Goal: Task Accomplishment & Management: Use online tool/utility

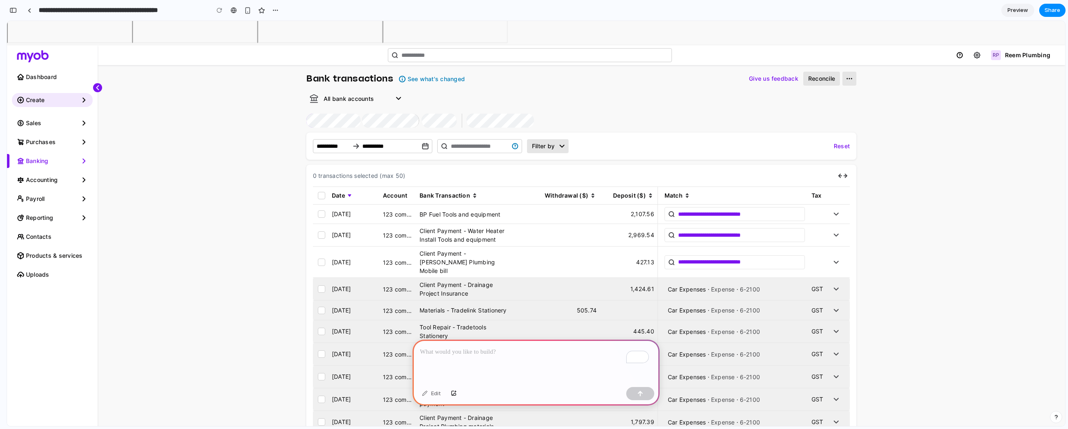
scroll to position [44, 0]
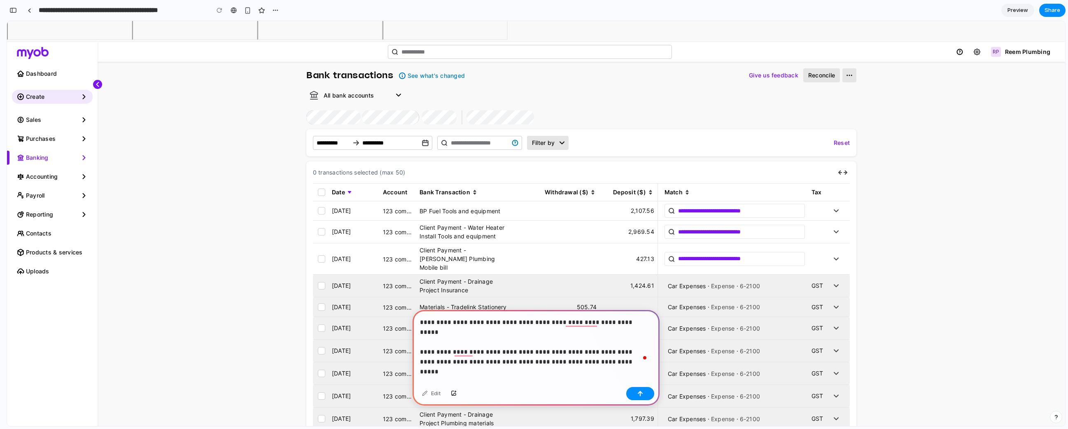
click at [569, 350] on p "**********" at bounding box center [534, 337] width 229 height 40
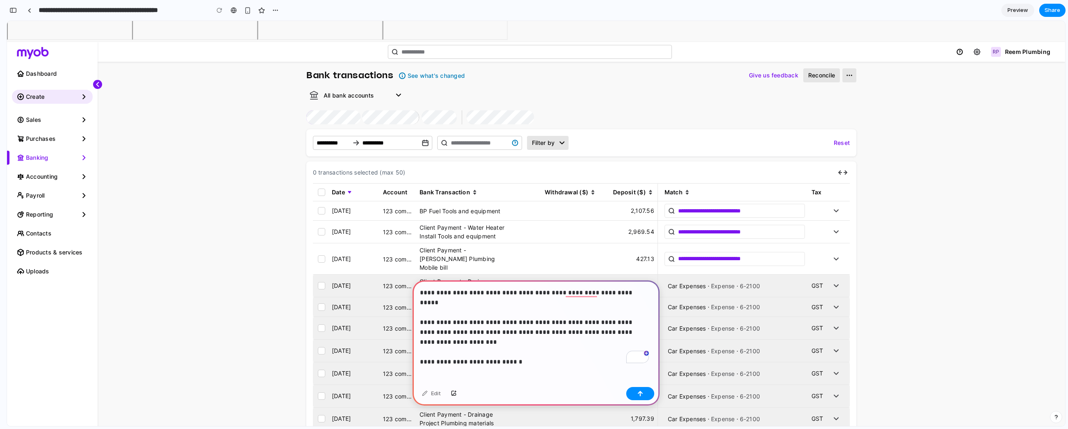
click at [568, 330] on p "**********" at bounding box center [534, 322] width 229 height 69
click at [452, 350] on p "**********" at bounding box center [534, 322] width 229 height 69
click at [585, 354] on div "**********" at bounding box center [536, 331] width 247 height 103
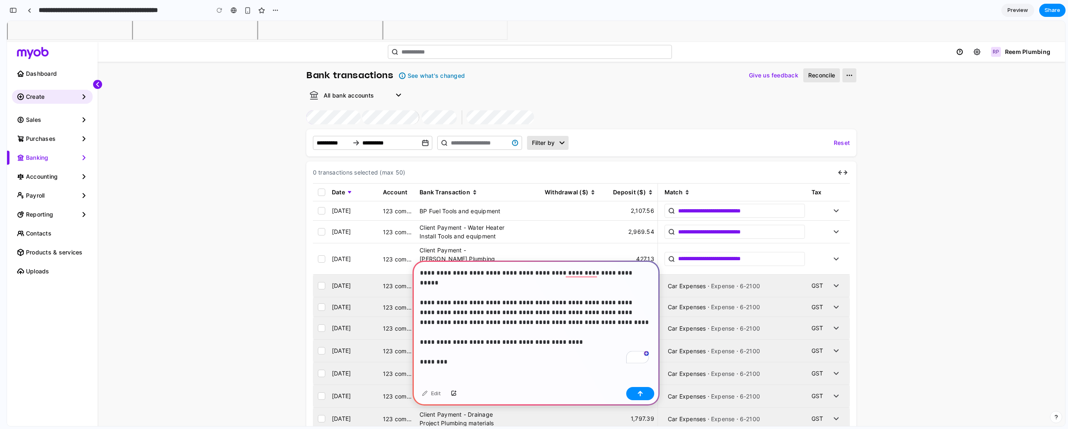
click at [609, 331] on p "**********" at bounding box center [534, 312] width 229 height 89
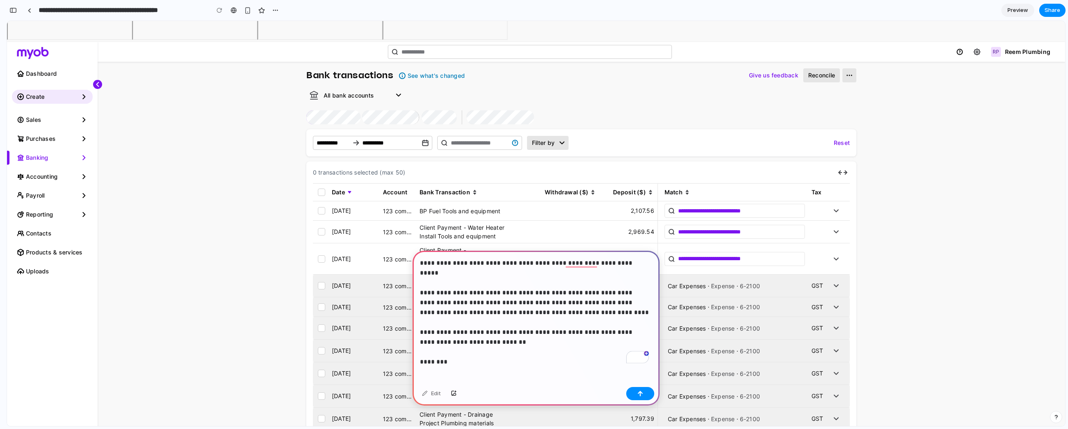
click at [589, 355] on div "**********" at bounding box center [536, 317] width 247 height 133
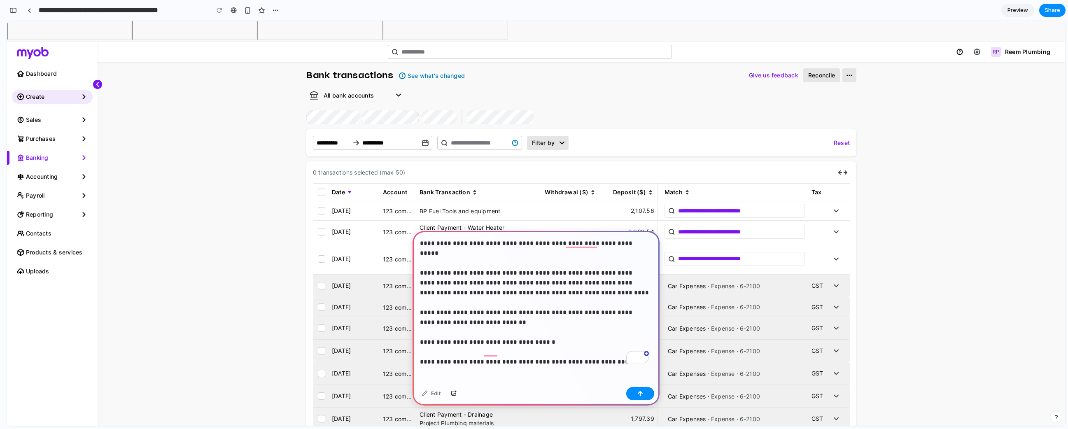
click at [483, 347] on p "**********" at bounding box center [534, 297] width 229 height 119
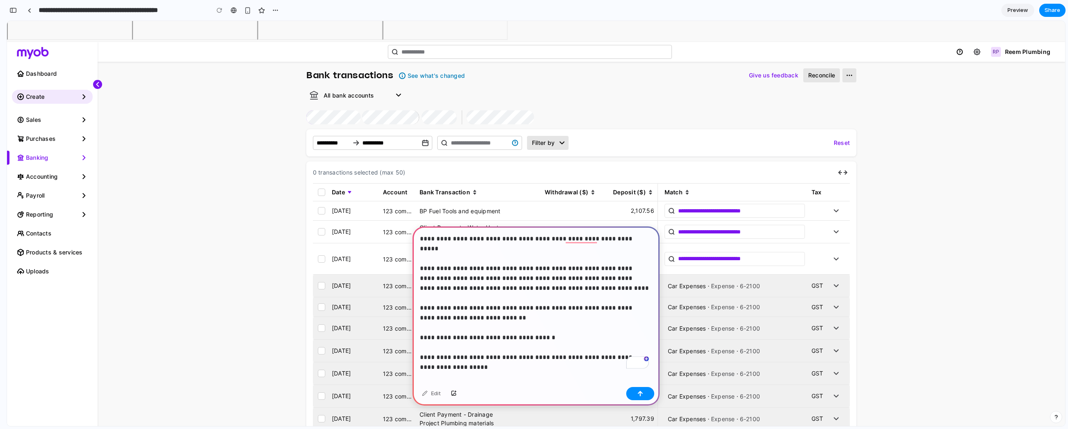
click at [535, 236] on p "**********" at bounding box center [534, 298] width 229 height 128
click at [531, 237] on p "**********" at bounding box center [534, 298] width 229 height 128
click at [575, 257] on p "**********" at bounding box center [534, 298] width 229 height 128
click at [625, 238] on p "**********" at bounding box center [534, 298] width 229 height 128
click at [650, 392] on button "button" at bounding box center [640, 393] width 28 height 13
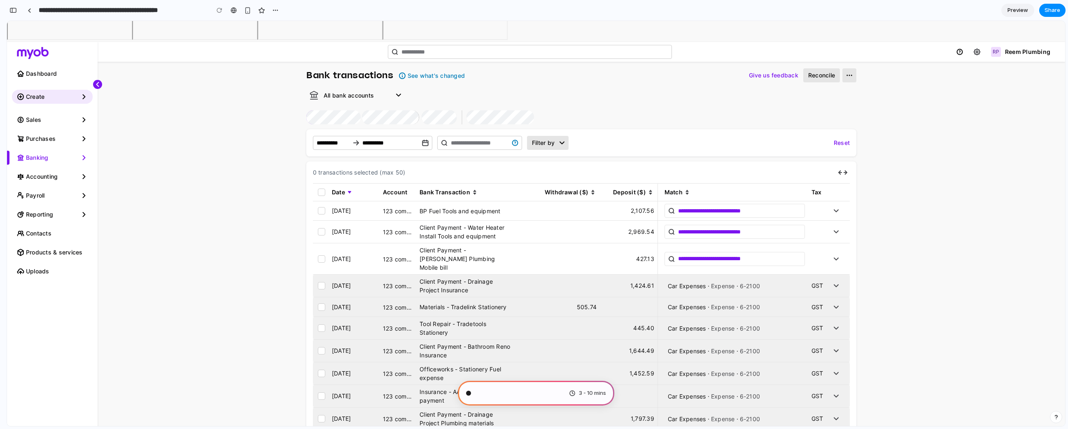
scroll to position [8, 0]
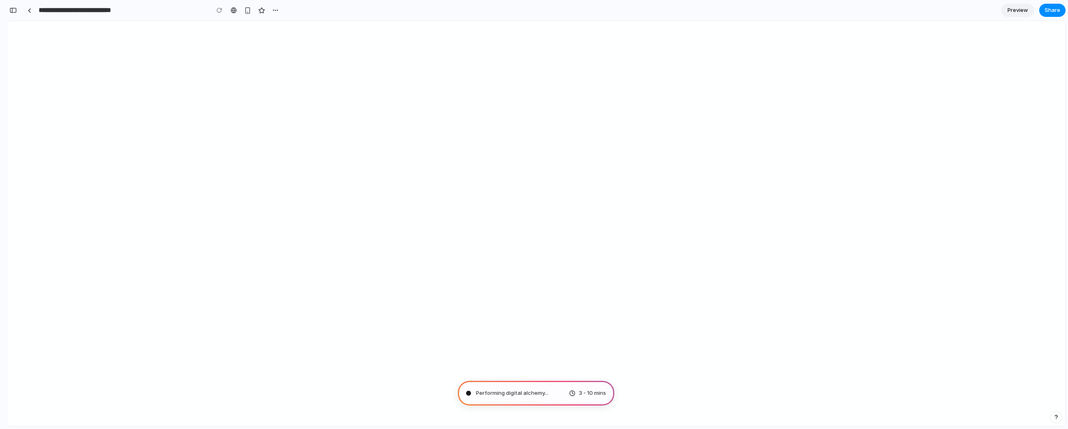
type input "**********"
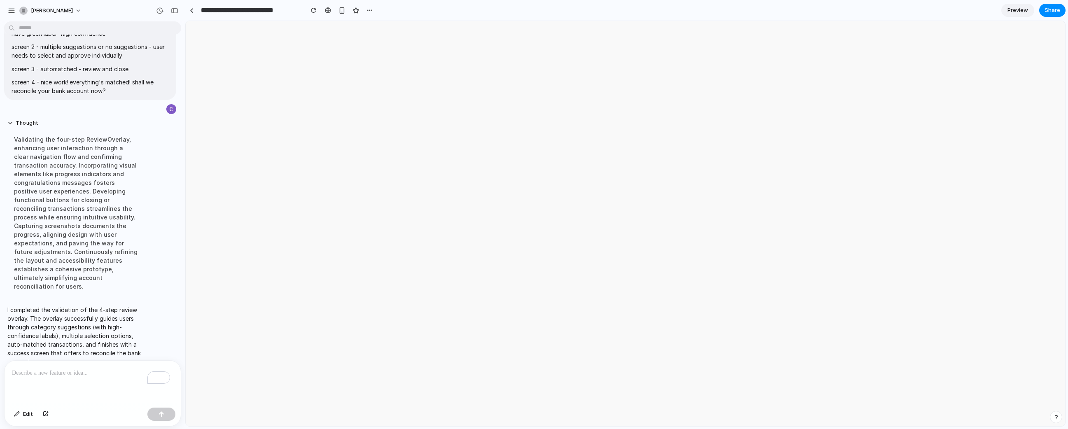
scroll to position [0, 0]
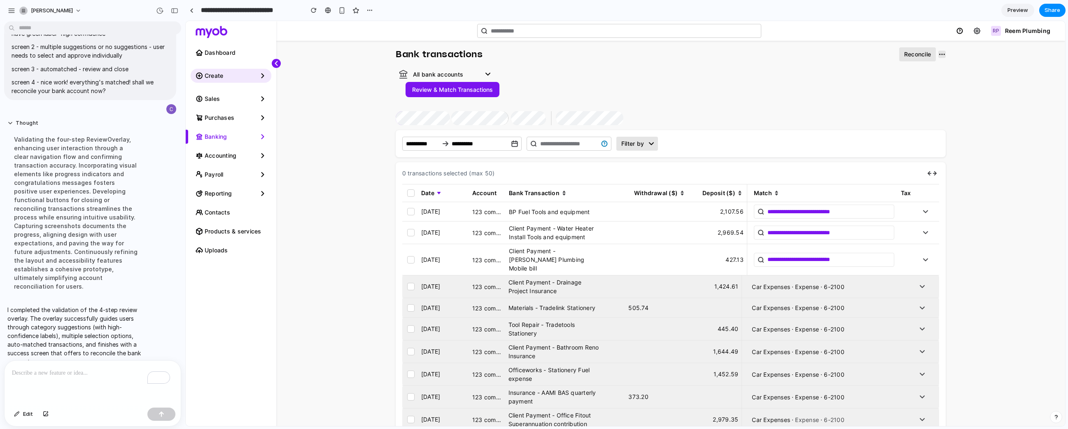
click at [450, 89] on button "Review & Match Transactions" at bounding box center [453, 89] width 94 height 15
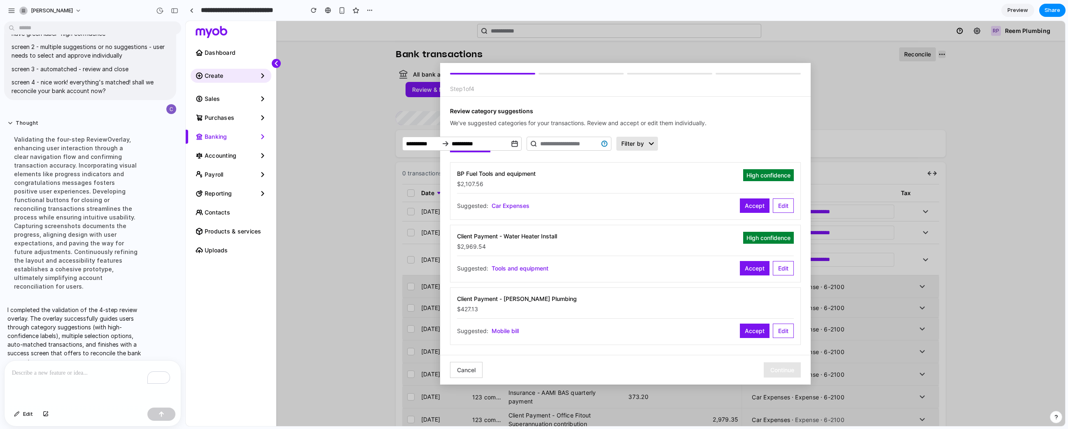
click at [753, 207] on button "Accept" at bounding box center [755, 205] width 30 height 14
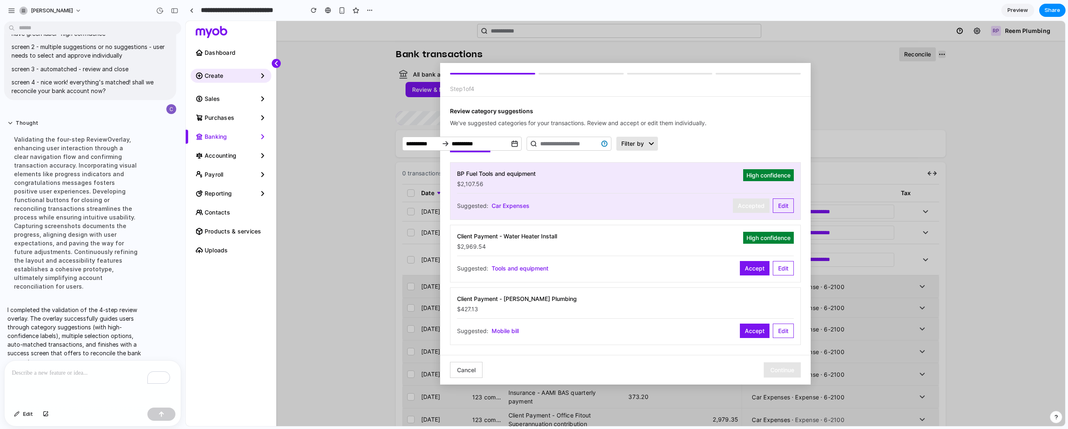
click at [752, 271] on button "Accept" at bounding box center [755, 268] width 30 height 14
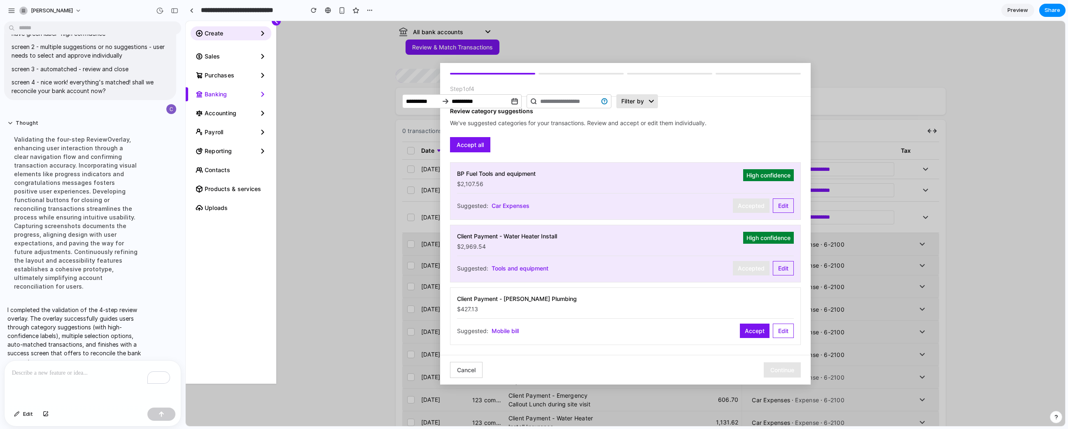
scroll to position [21, 0]
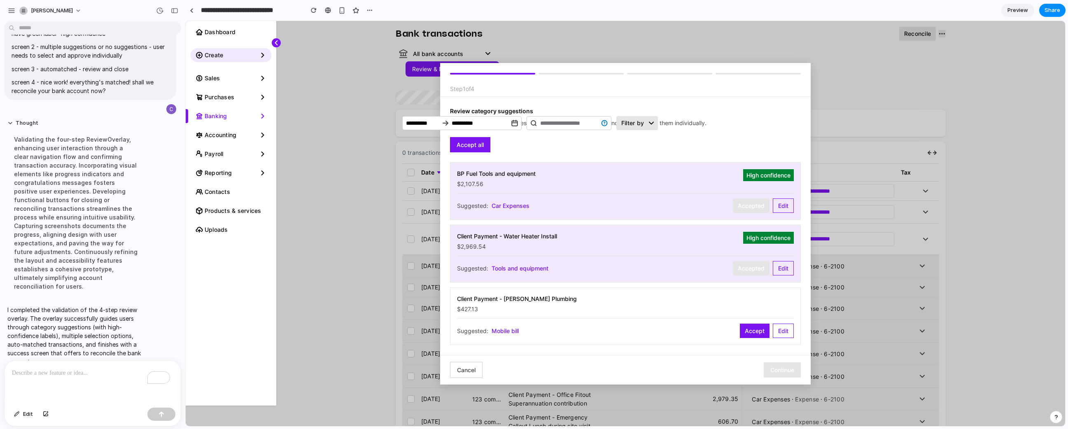
click at [751, 340] on div "Client Payment - [PERSON_NAME] Plumbing $427.13 Suggested: Mobile bill Accept E…" at bounding box center [625, 316] width 351 height 58
click at [754, 333] on button "Accept" at bounding box center [755, 331] width 30 height 14
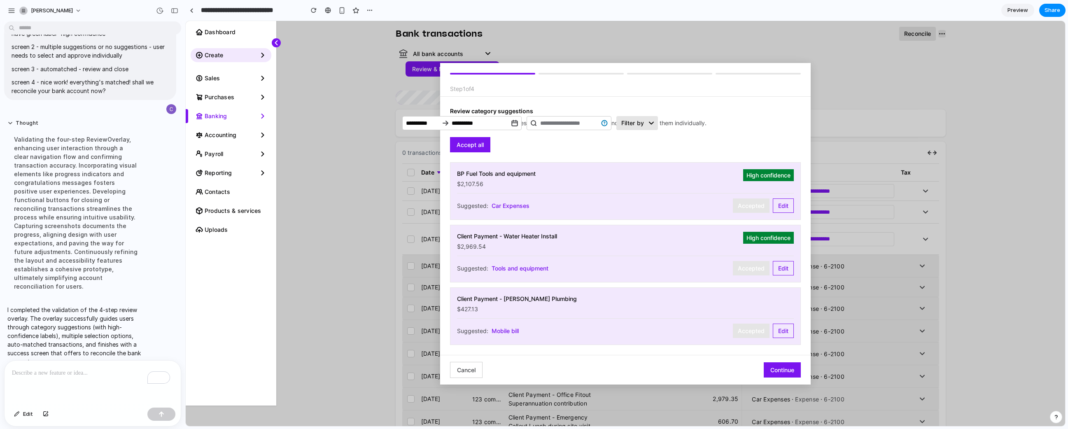
click at [778, 368] on button "Continue" at bounding box center [782, 369] width 37 height 15
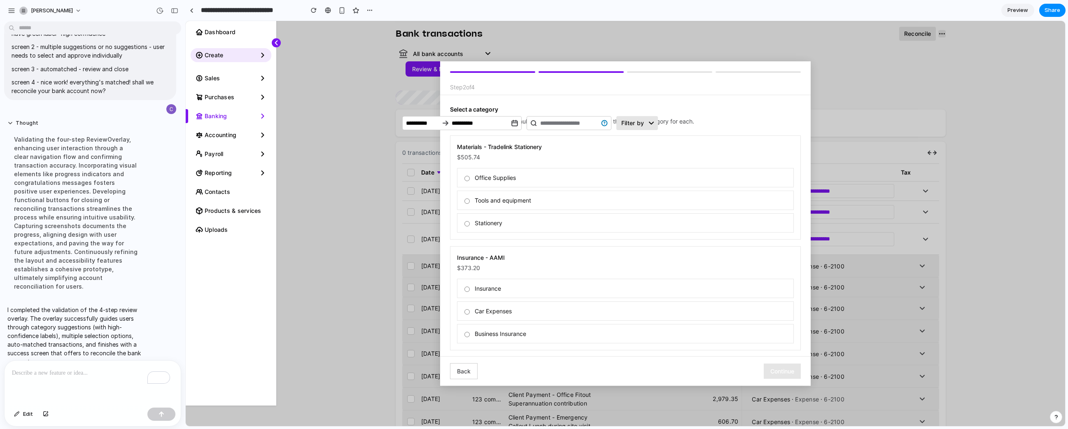
click at [708, 195] on label "Tools and equipment" at bounding box center [625, 200] width 337 height 19
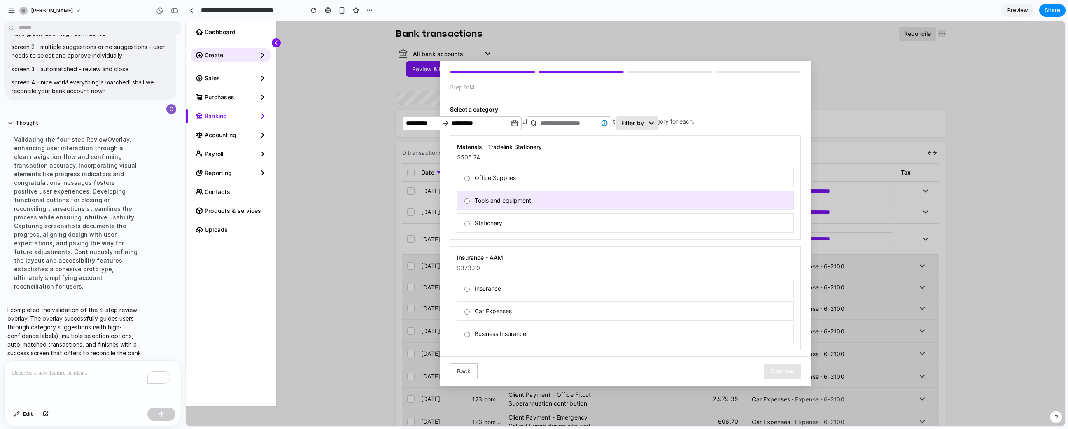
click at [726, 317] on label "Car Expenses" at bounding box center [625, 310] width 337 height 19
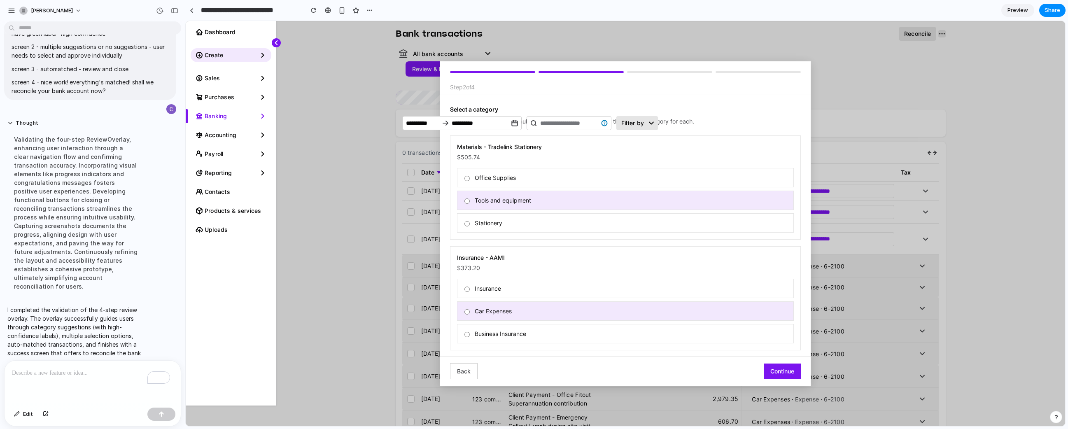
click at [772, 372] on button "Continue" at bounding box center [782, 371] width 37 height 15
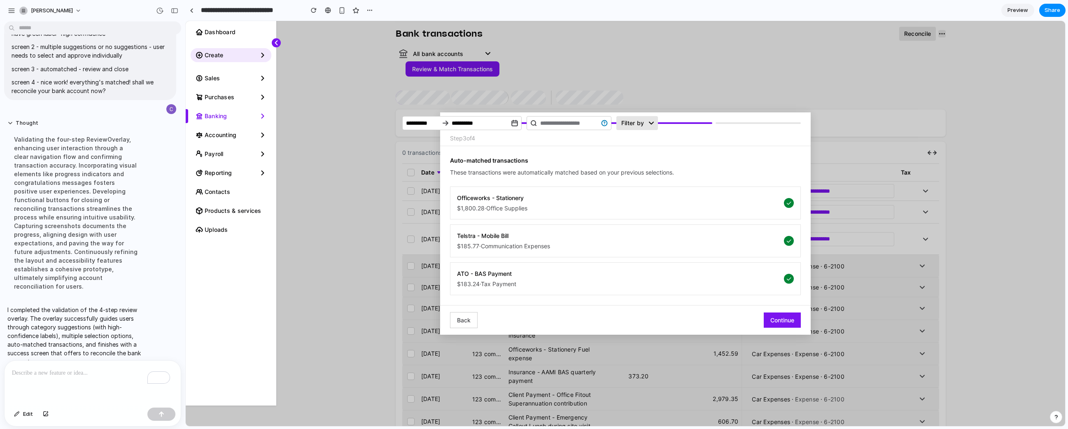
click at [776, 315] on button "Continue" at bounding box center [782, 319] width 37 height 15
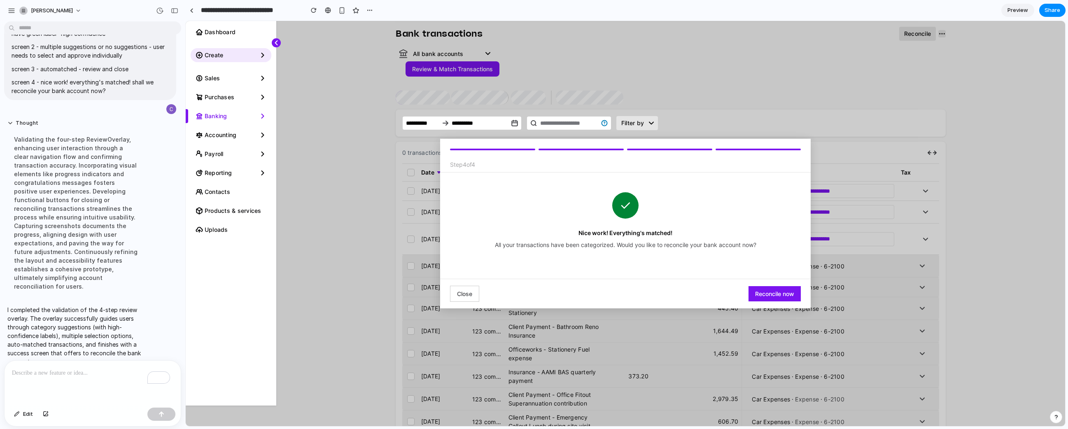
click at [760, 298] on button "Reconcile now" at bounding box center [774, 293] width 52 height 15
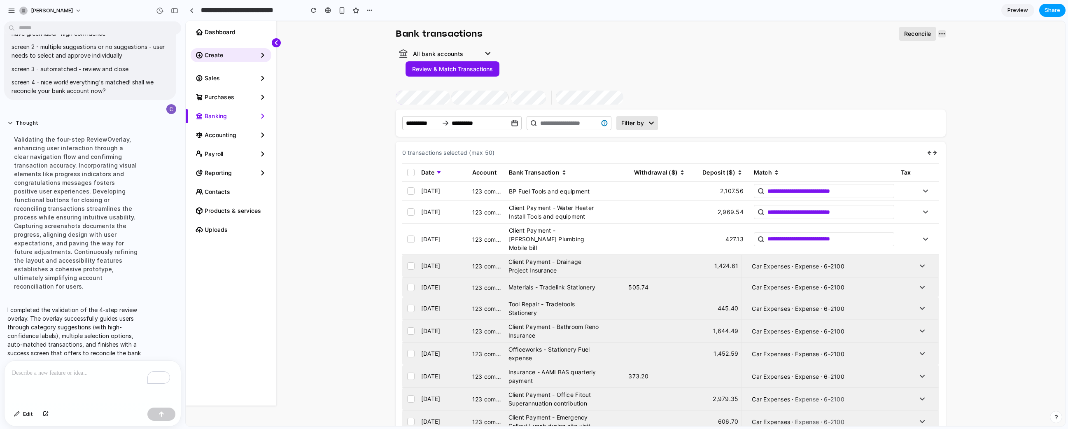
click at [1046, 12] on span "Share" at bounding box center [1052, 10] width 16 height 8
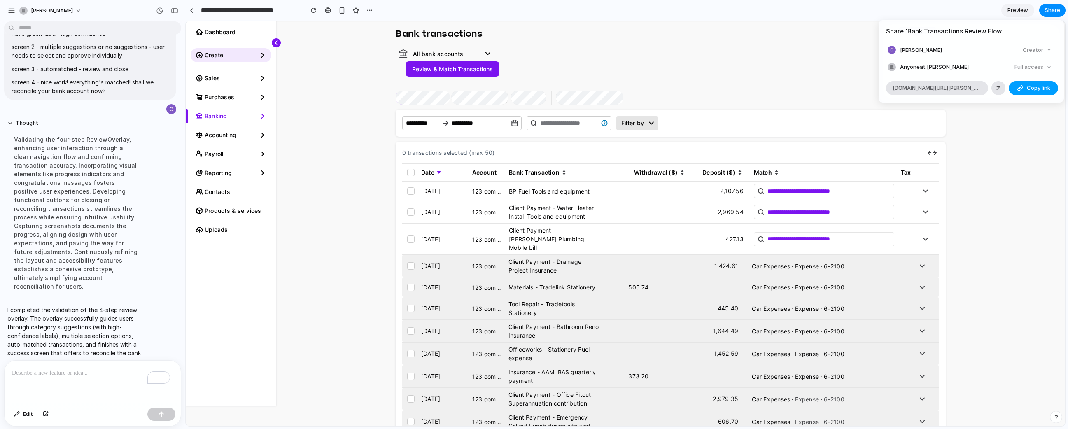
click at [1023, 91] on button "Copy link" at bounding box center [1033, 88] width 49 height 14
click at [80, 371] on div "Share ' Bank Transactions Review Flow ' [PERSON_NAME] Creator Anyone at [PERSON…" at bounding box center [534, 214] width 1068 height 429
click at [77, 369] on p "To enrich screen reader interactions, please activate Accessibility in Grammarl…" at bounding box center [92, 373] width 161 height 10
click at [459, 69] on button "Review & Match Transactions" at bounding box center [453, 68] width 94 height 15
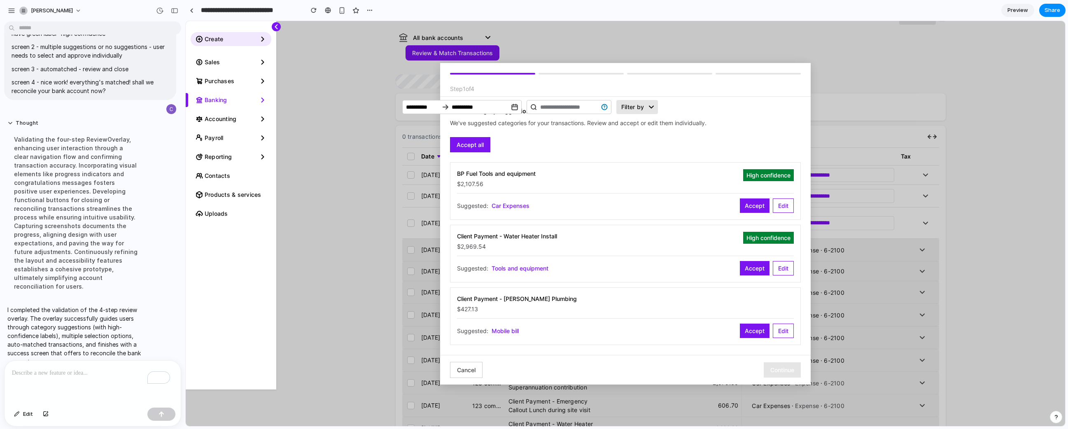
scroll to position [38, 0]
click at [105, 374] on p "To enrich screen reader interactions, please activate Accessibility in Grammarl…" at bounding box center [92, 373] width 161 height 10
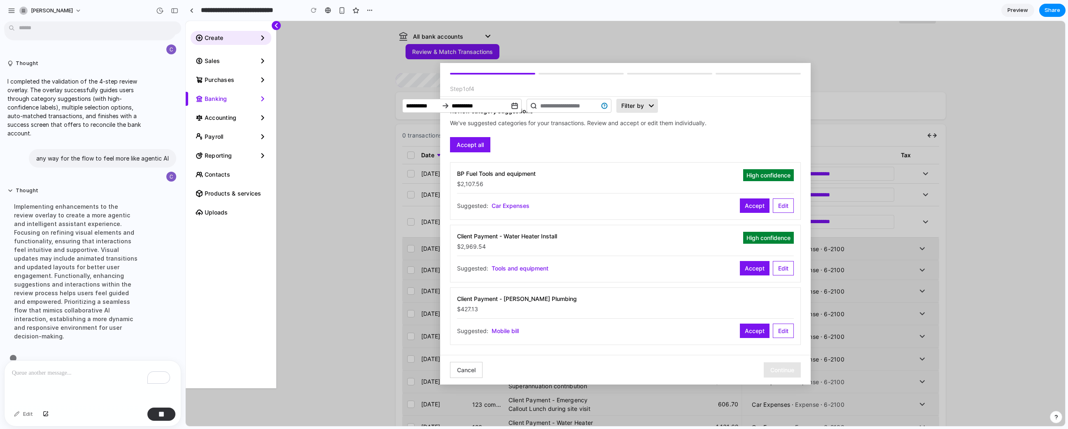
scroll to position [139, 0]
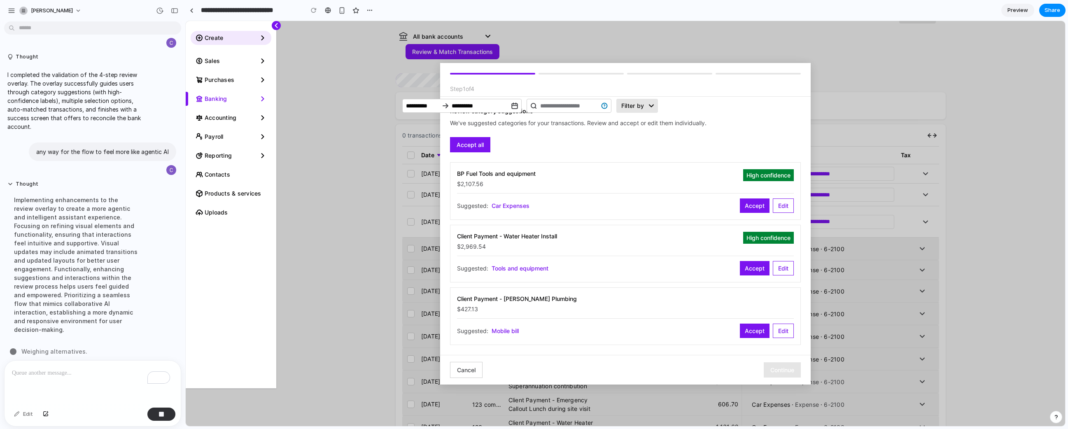
click at [474, 372] on button "Cancel" at bounding box center [466, 370] width 33 height 16
click at [474, 378] on span "123 commonwealth bank" at bounding box center [487, 382] width 30 height 9
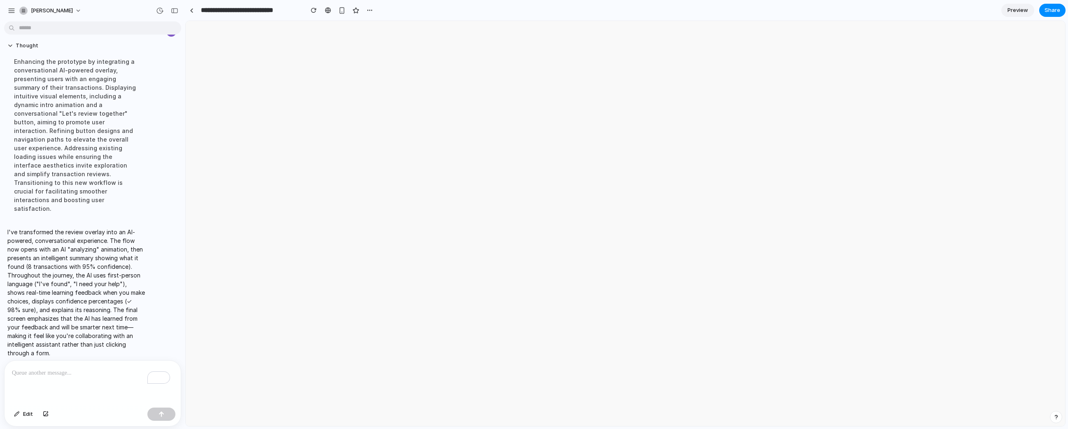
scroll to position [0, 0]
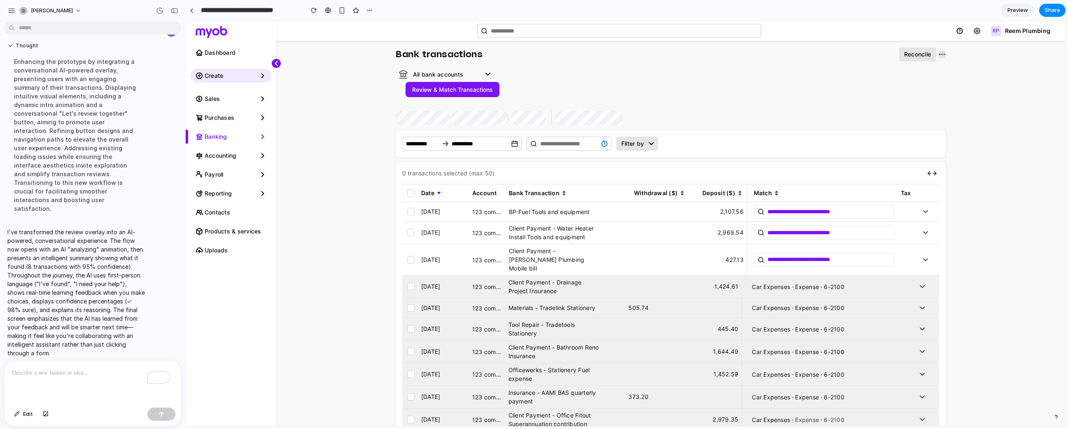
click at [452, 93] on button "Review & Match Transactions" at bounding box center [453, 89] width 94 height 15
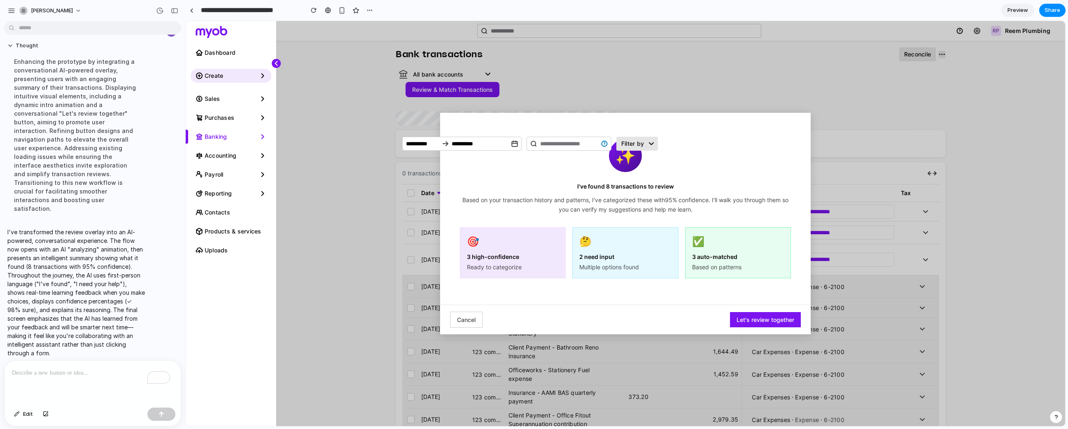
click at [744, 316] on button "Let's review together" at bounding box center [765, 319] width 71 height 15
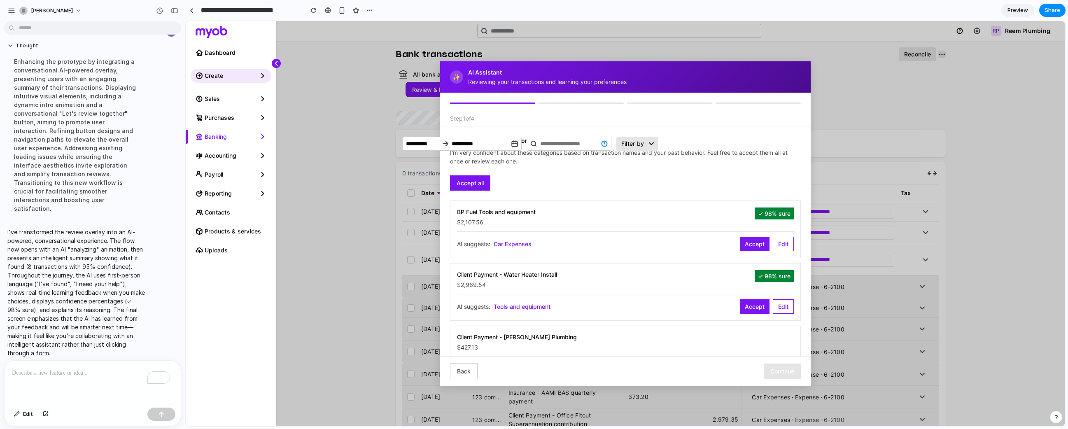
click at [471, 183] on button "Accept all" at bounding box center [470, 182] width 40 height 15
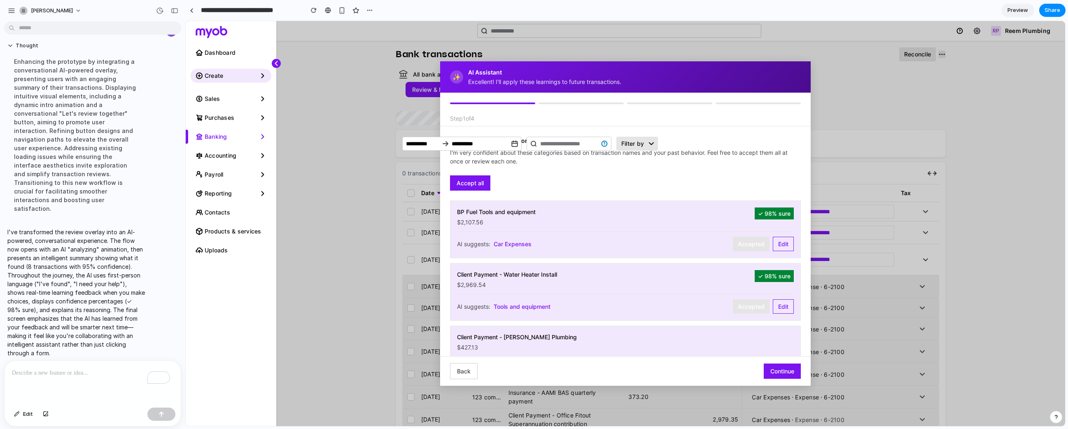
click at [772, 371] on button "Continue" at bounding box center [782, 371] width 37 height 15
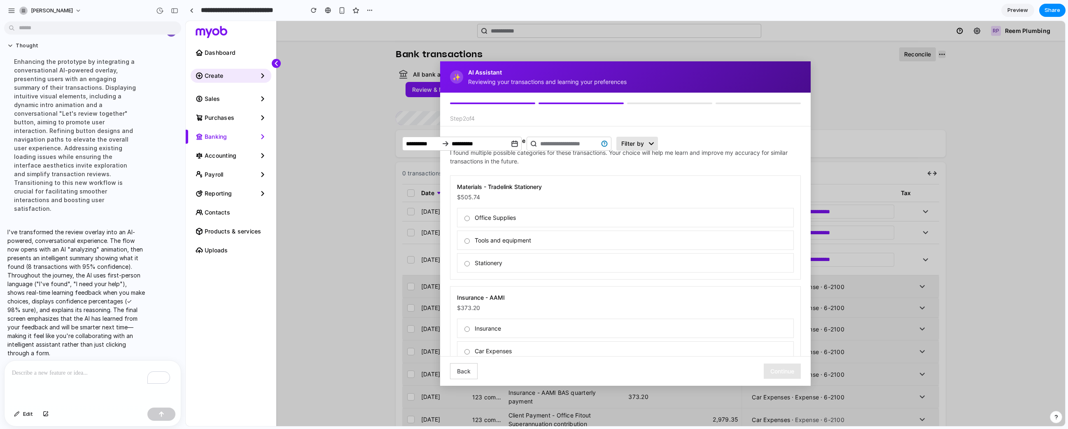
click at [561, 219] on label "Office Supplies" at bounding box center [625, 217] width 337 height 19
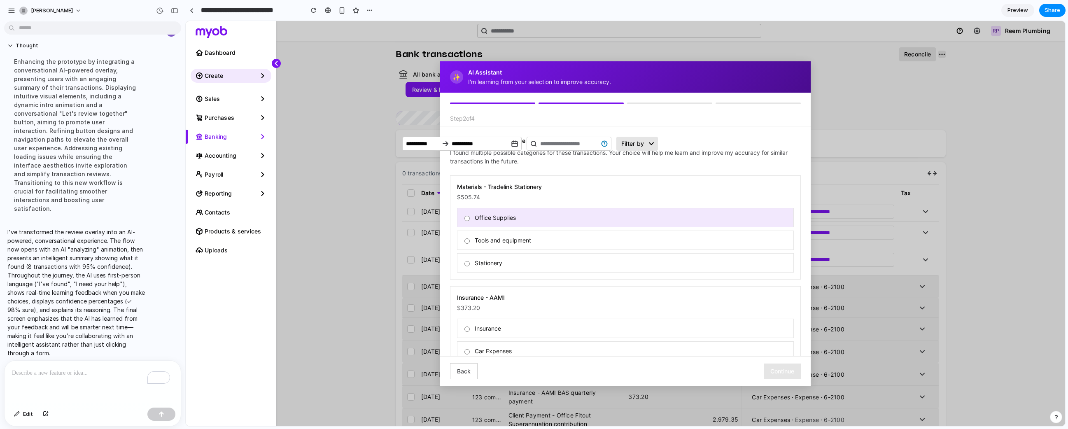
click at [680, 323] on label "Insurance" at bounding box center [625, 328] width 337 height 19
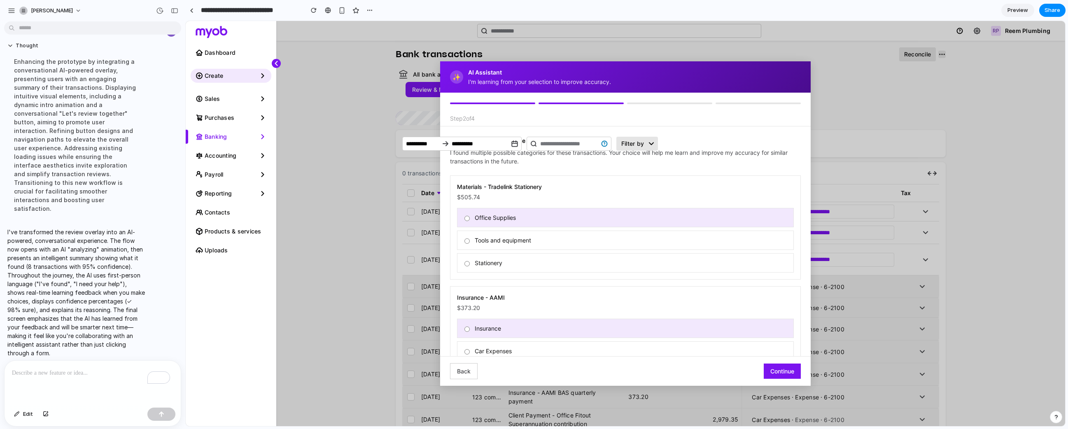
scroll to position [44, 0]
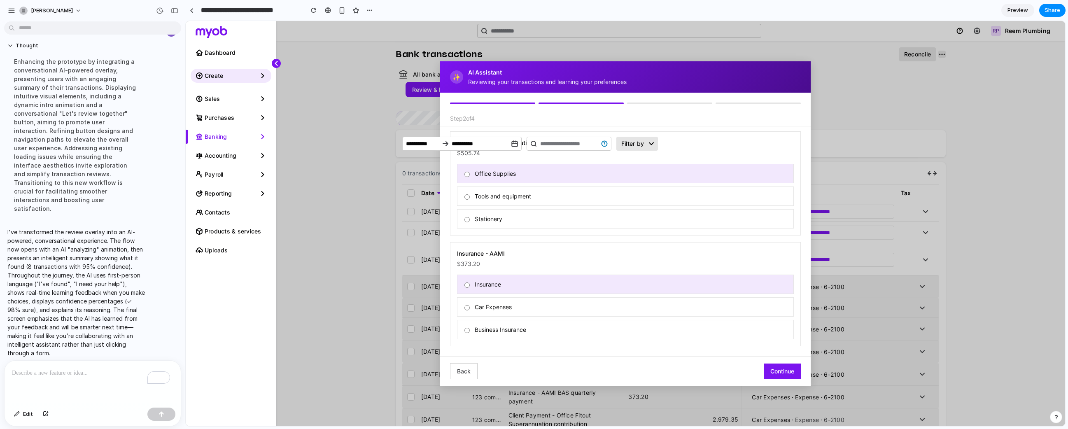
click at [773, 373] on button "Continue" at bounding box center [782, 371] width 37 height 15
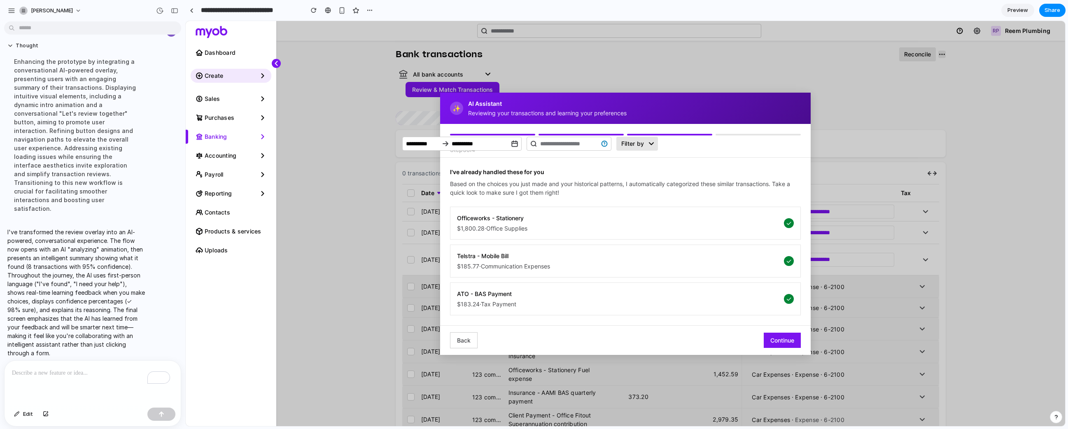
click at [774, 340] on button "Continue" at bounding box center [782, 340] width 37 height 15
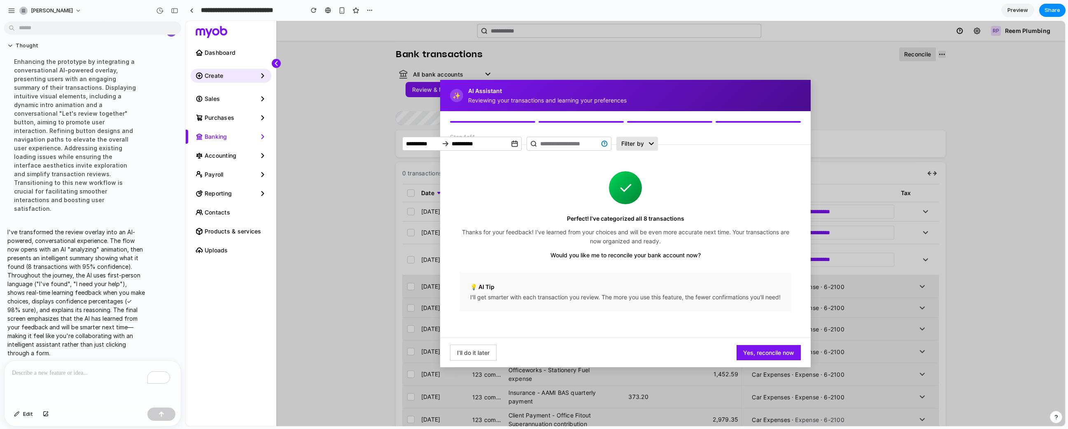
click at [1026, 7] on span "Preview" at bounding box center [1017, 10] width 21 height 8
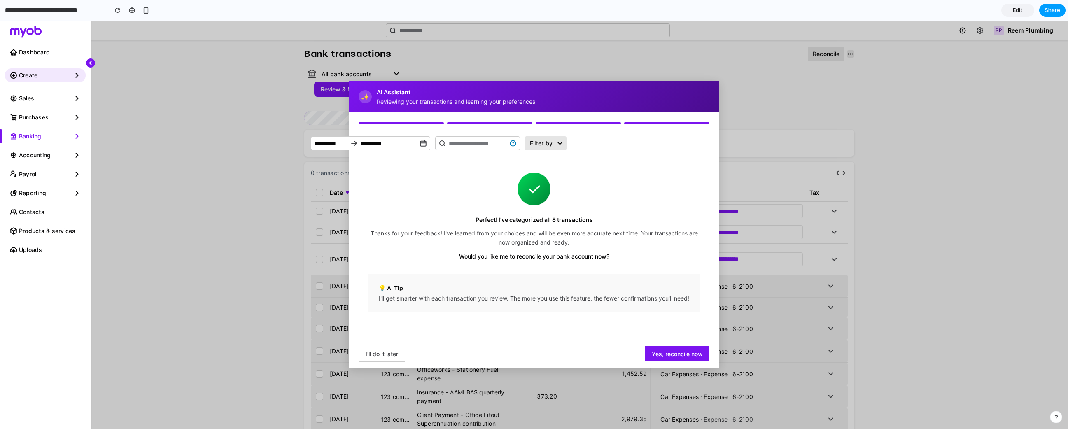
click at [1046, 11] on span "Share" at bounding box center [1052, 10] width 16 height 8
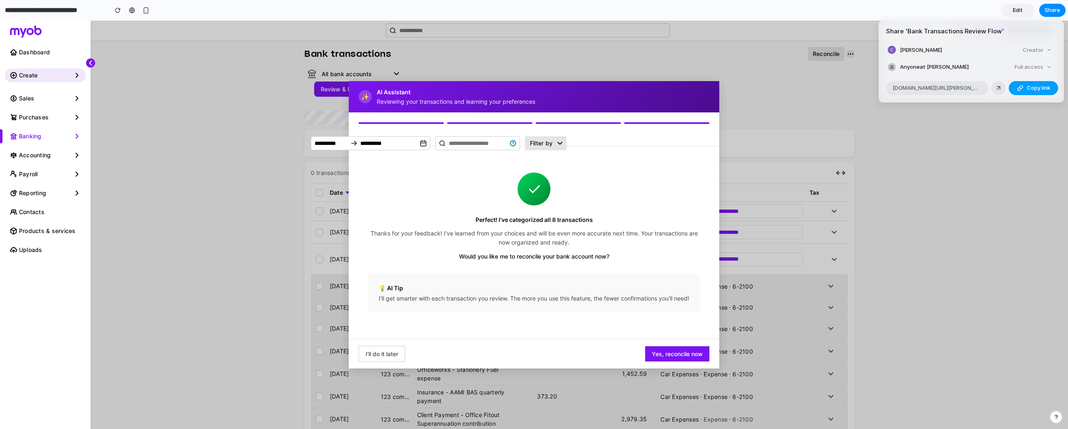
click at [1032, 92] on span "Copy link" at bounding box center [1038, 88] width 23 height 8
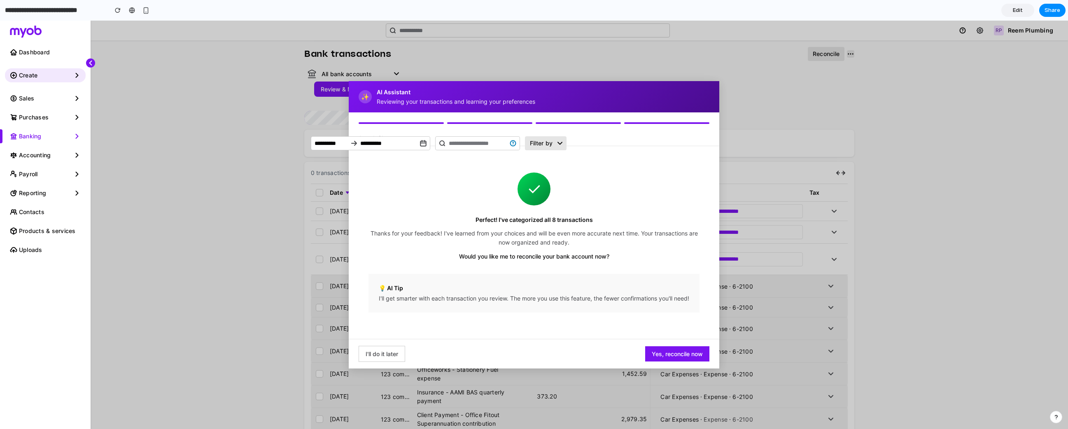
click at [438, 119] on div "Share ' Bank Transactions Review Flow ' [PERSON_NAME] Creator Anyone at [PERSON…" at bounding box center [534, 214] width 1068 height 429
click at [478, 122] on div at bounding box center [489, 123] width 85 height 2
click at [670, 356] on button "Yes, reconcile now" at bounding box center [677, 353] width 64 height 15
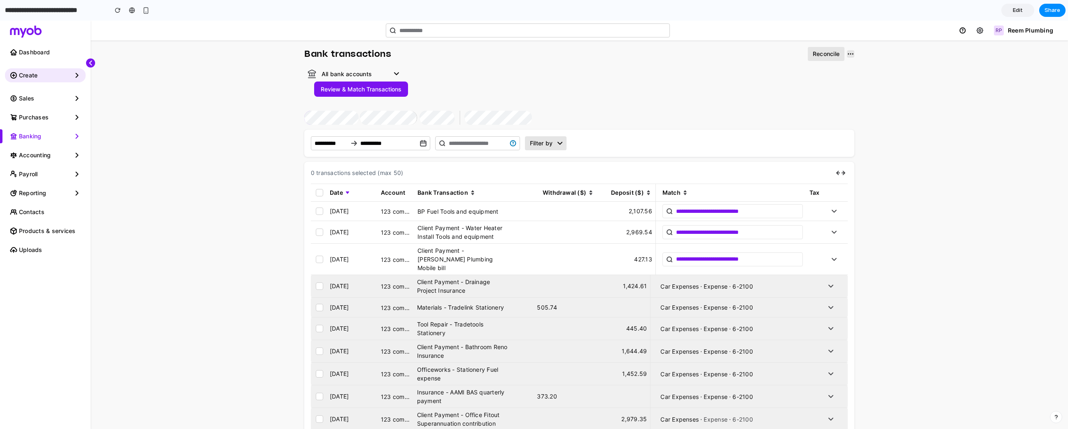
click at [331, 85] on button "Review & Match Transactions" at bounding box center [361, 89] width 94 height 15
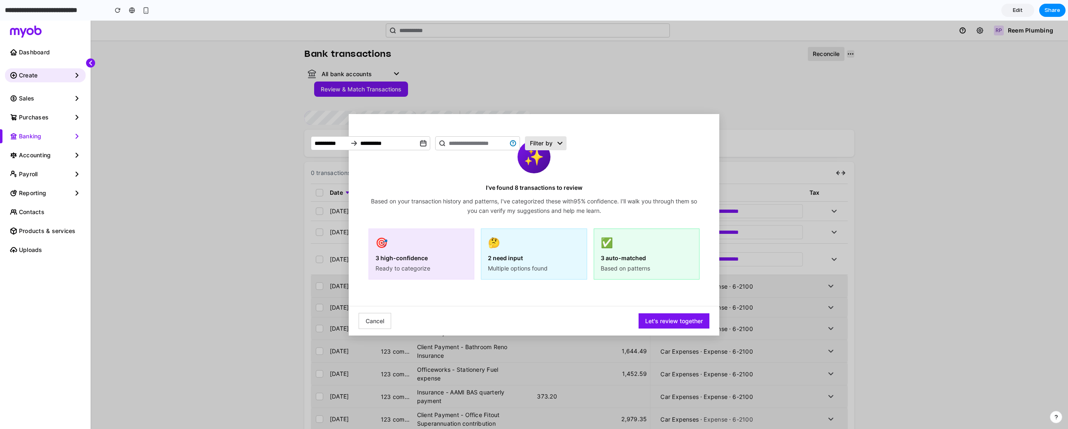
click at [471, 259] on div "🎯 3 high-confidence Ready to categorize" at bounding box center [421, 253] width 106 height 51
click at [650, 324] on button "Let's review together" at bounding box center [674, 320] width 71 height 15
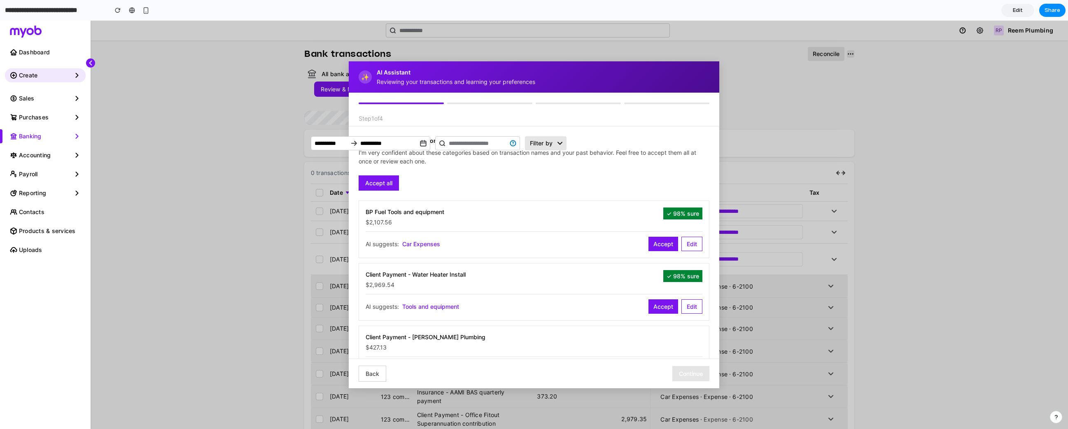
click at [431, 177] on div "Accept all" at bounding box center [534, 182] width 351 height 15
click at [420, 154] on p "I'm very confident about these categories based on transaction names and your p…" at bounding box center [534, 156] width 351 height 17
click at [409, 216] on div "BP Fuel Tools and equipment $2,107.56" at bounding box center [515, 216] width 298 height 19
click at [651, 248] on button "Accept" at bounding box center [663, 244] width 30 height 14
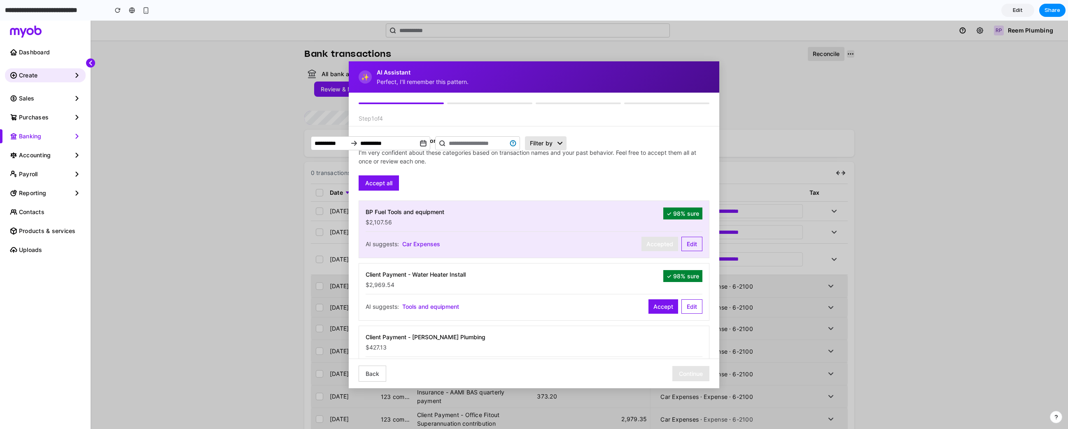
click at [648, 307] on button "Accept" at bounding box center [663, 306] width 30 height 14
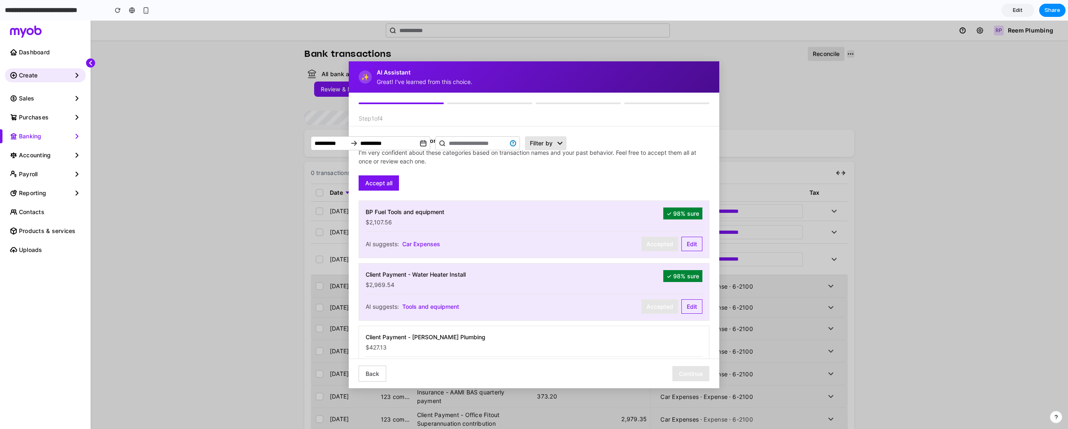
scroll to position [35, 0]
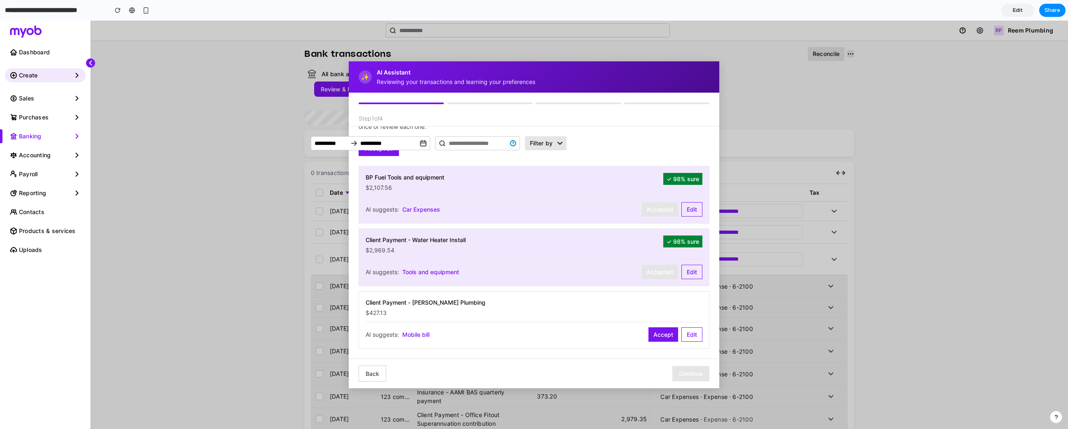
click at [651, 336] on button "Accept" at bounding box center [663, 334] width 30 height 14
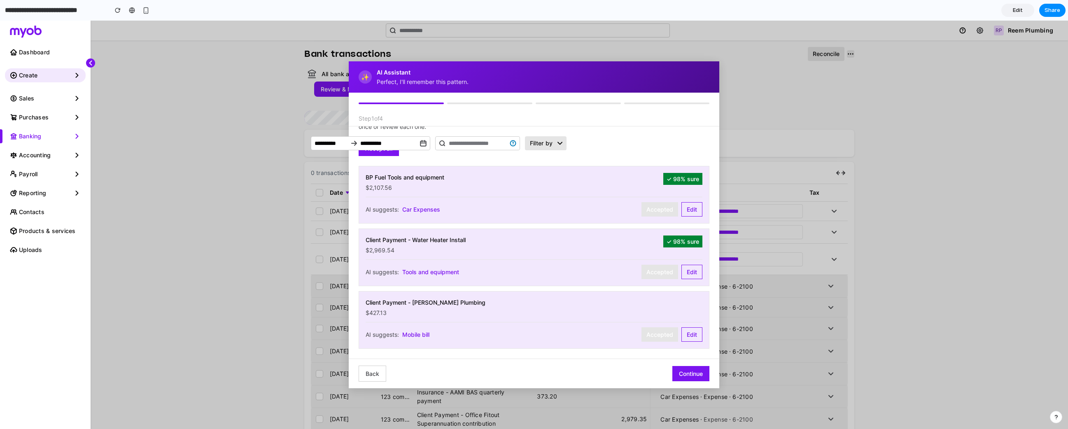
click at [681, 374] on button "Continue" at bounding box center [690, 373] width 37 height 15
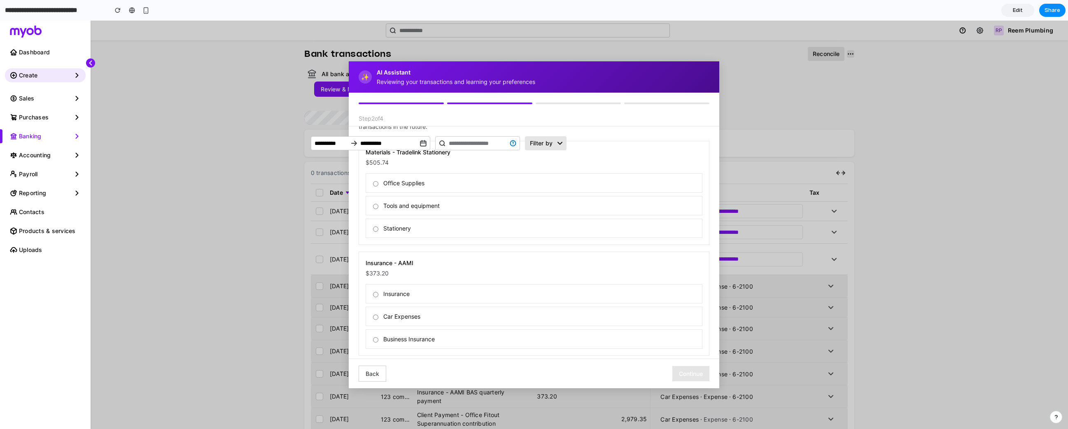
click at [625, 318] on label "Car Expenses" at bounding box center [534, 316] width 337 height 19
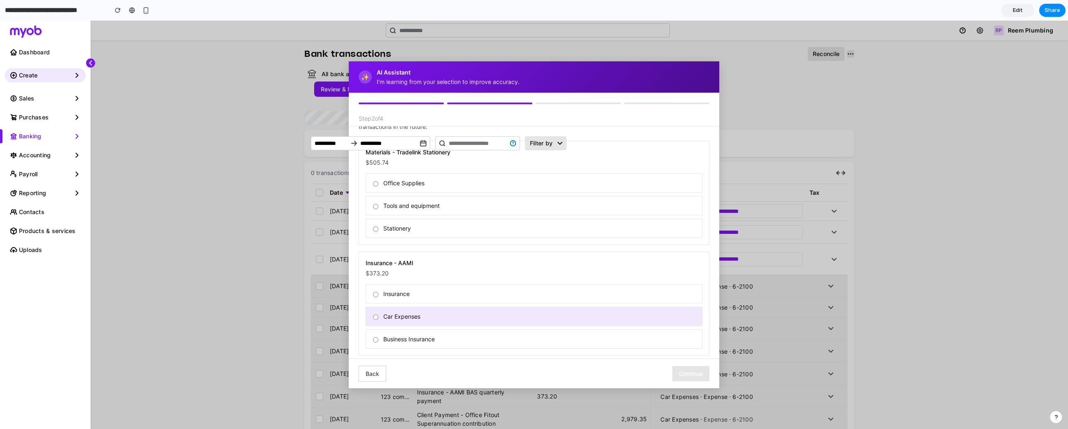
click at [618, 224] on label "Stationery" at bounding box center [534, 228] width 337 height 19
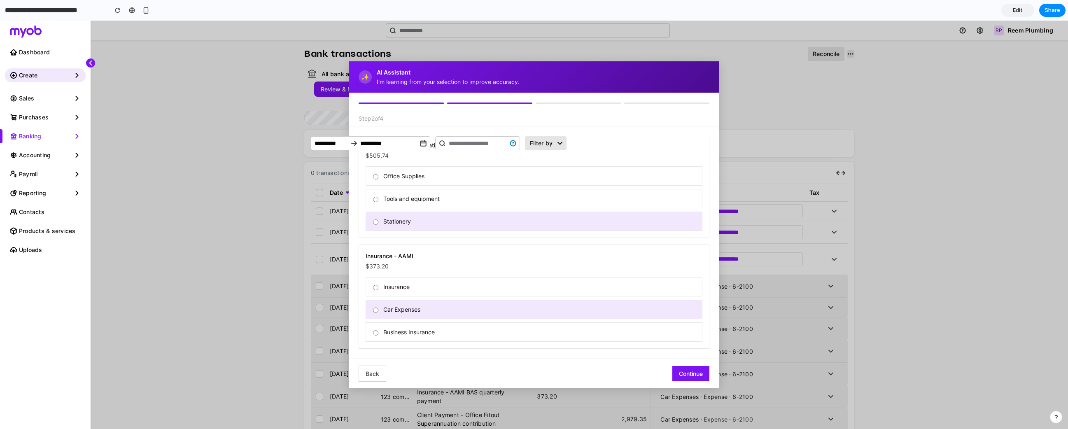
scroll to position [0, 0]
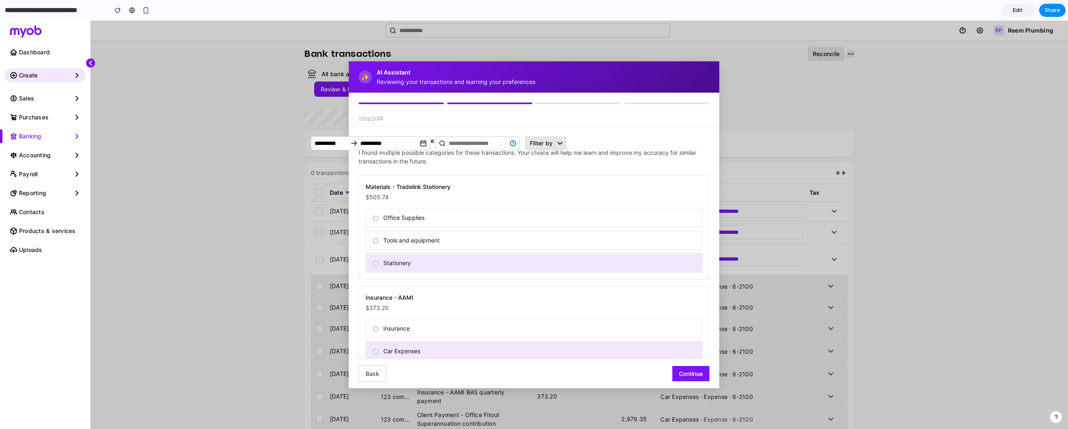
click at [682, 376] on button "Continue" at bounding box center [690, 373] width 37 height 15
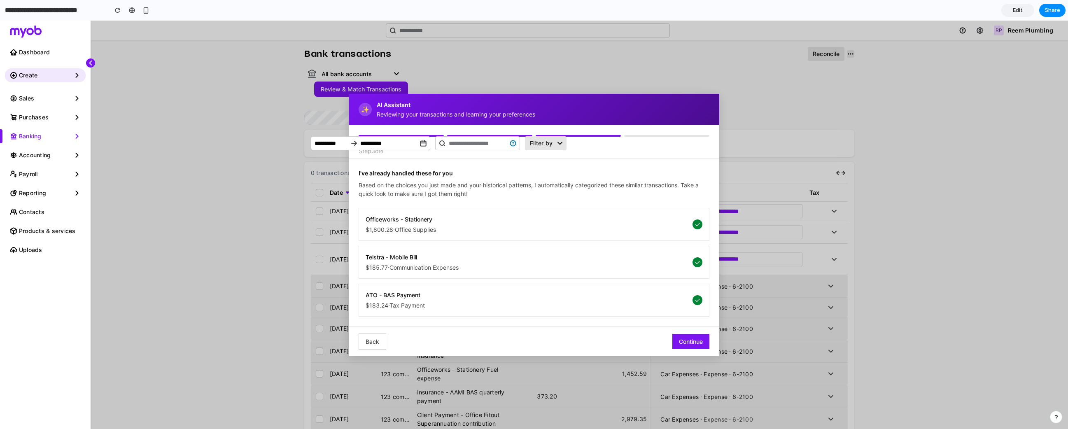
click at [582, 275] on div "Telstra - Mobile Bill $185.77 · Communication Expenses ✓" at bounding box center [534, 262] width 351 height 33
click at [369, 342] on button "Back" at bounding box center [373, 341] width 28 height 16
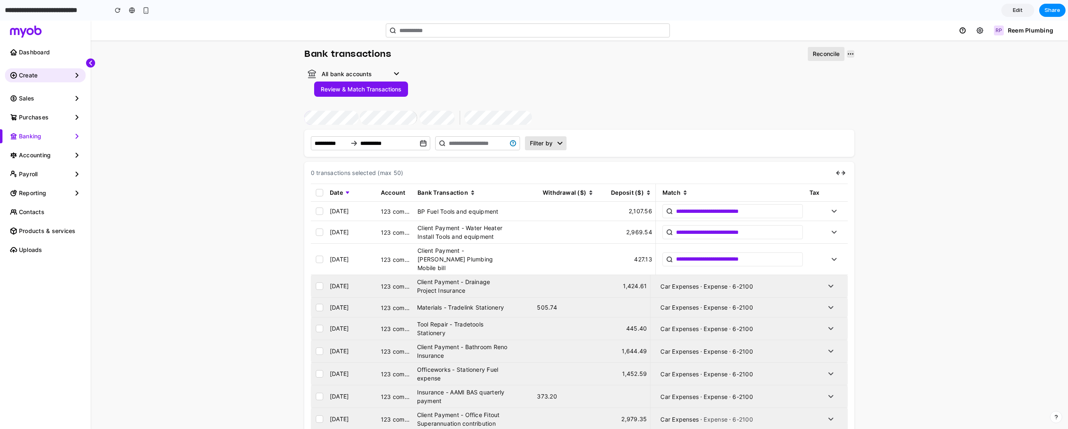
click at [336, 89] on button "Review & Match Transactions" at bounding box center [361, 89] width 94 height 15
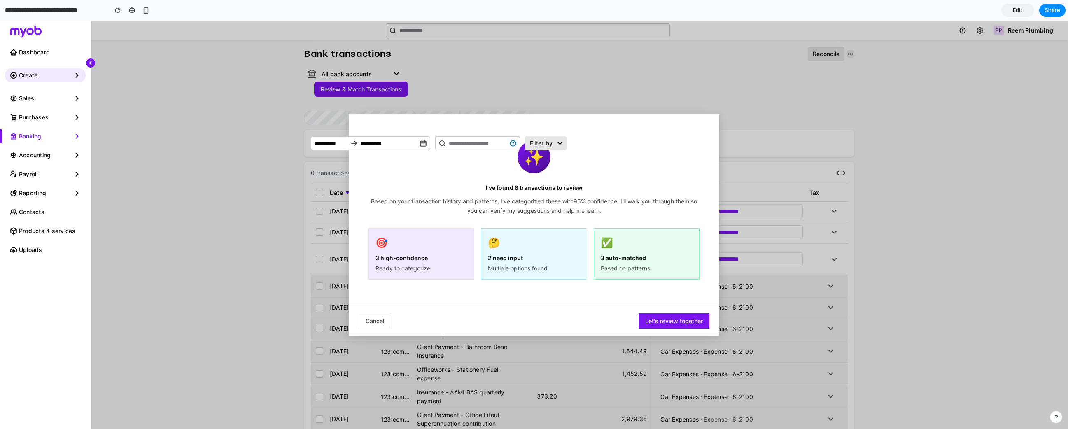
click at [425, 247] on div "🎯" at bounding box center [421, 242] width 92 height 15
click at [666, 326] on button "Let's review together" at bounding box center [674, 320] width 71 height 15
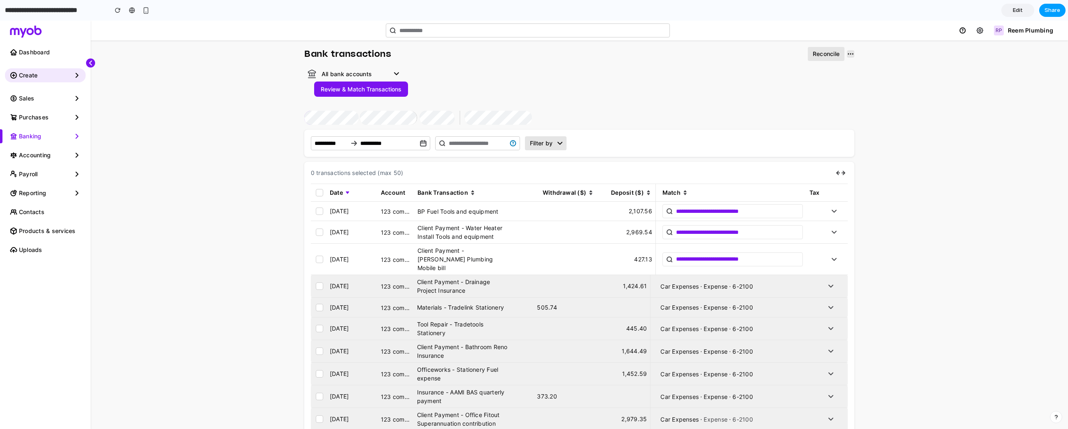
click at [1052, 8] on span "Share" at bounding box center [1052, 10] width 16 height 8
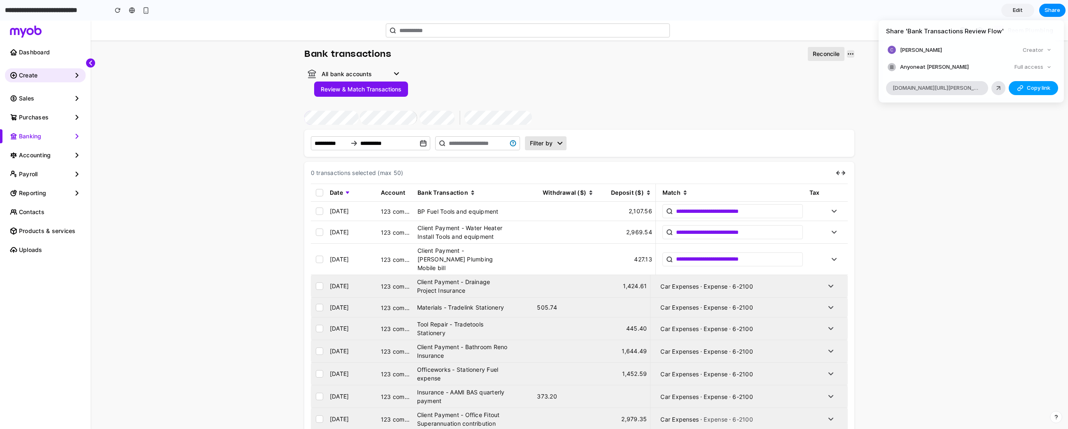
click at [1025, 91] on button "Copy link" at bounding box center [1033, 88] width 49 height 14
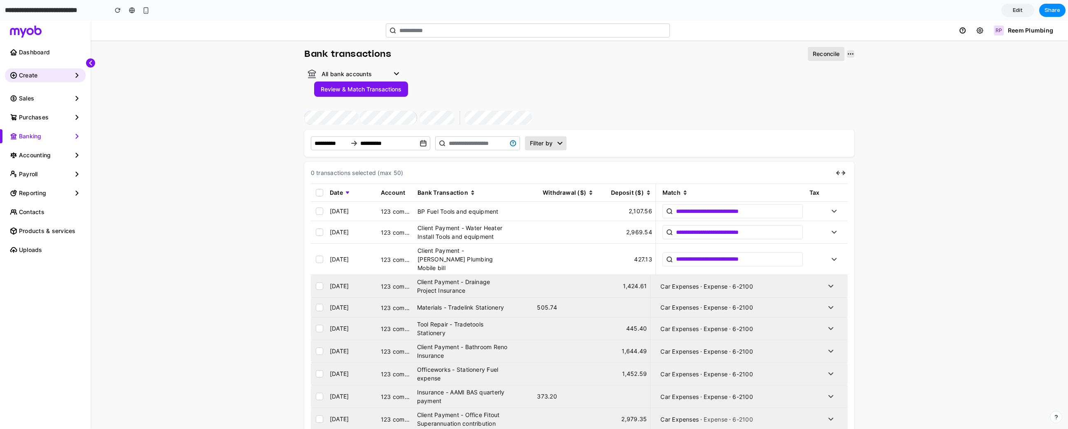
drag, startPoint x: 1034, startPoint y: 149, endPoint x: 1015, endPoint y: 63, distance: 88.5
click at [1034, 149] on div "Share ' Bank Transactions Review Flow ' [PERSON_NAME] Creator Anyone at [PERSON…" at bounding box center [534, 214] width 1068 height 429
click at [347, 96] on button "Review & Match Transactions" at bounding box center [361, 89] width 94 height 15
click at [363, 86] on button "Review & Match Transactions" at bounding box center [361, 89] width 94 height 15
click at [1021, 11] on span "Edit" at bounding box center [1018, 10] width 10 height 8
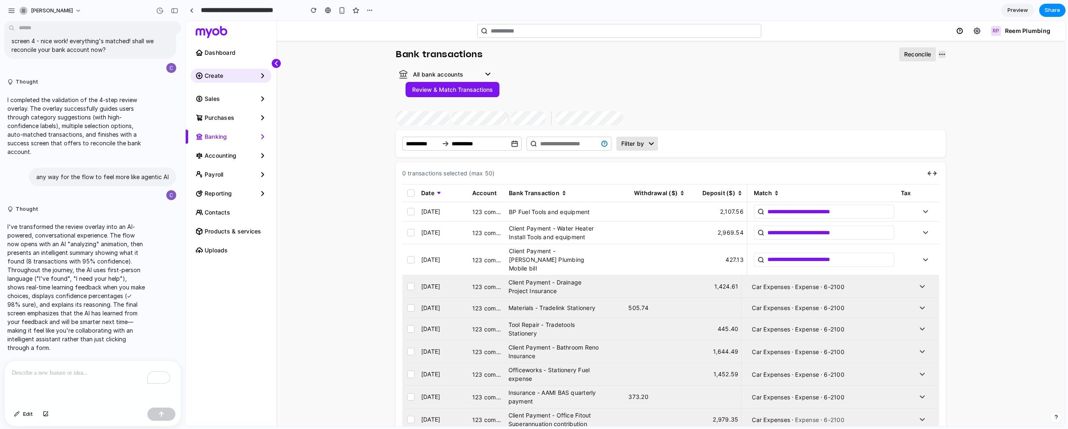
click at [120, 378] on div "To enrich screen reader interactions, please activate Accessibility in Grammarl…" at bounding box center [93, 383] width 176 height 44
click at [459, 90] on button "Review & Match Transactions" at bounding box center [453, 89] width 94 height 15
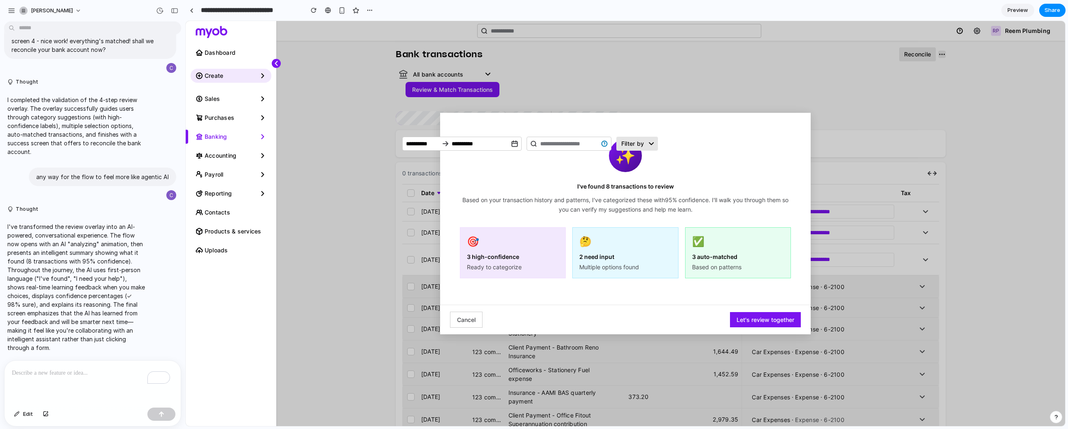
click at [118, 370] on p "To enrich screen reader interactions, please activate Accessibility in Grammarl…" at bounding box center [92, 373] width 161 height 10
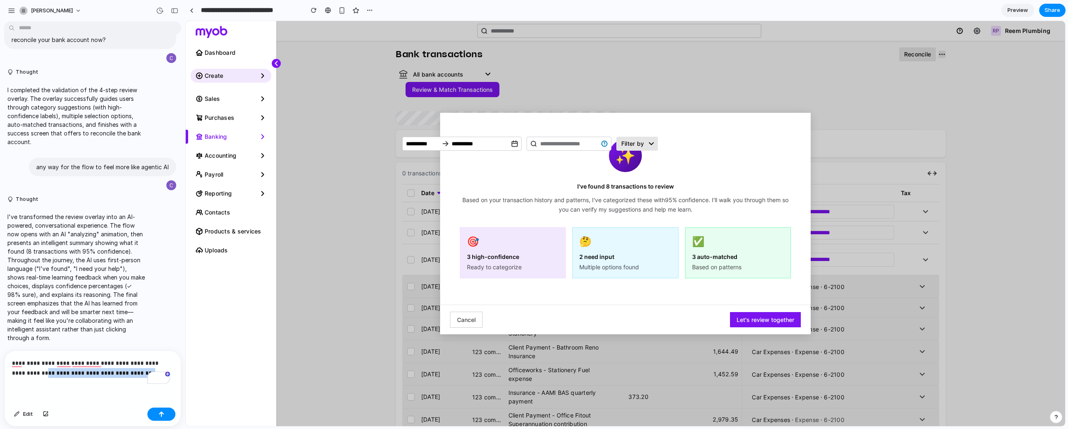
click at [37, 371] on p "**********" at bounding box center [91, 368] width 158 height 20
click at [136, 371] on p "**********" at bounding box center [91, 368] width 158 height 20
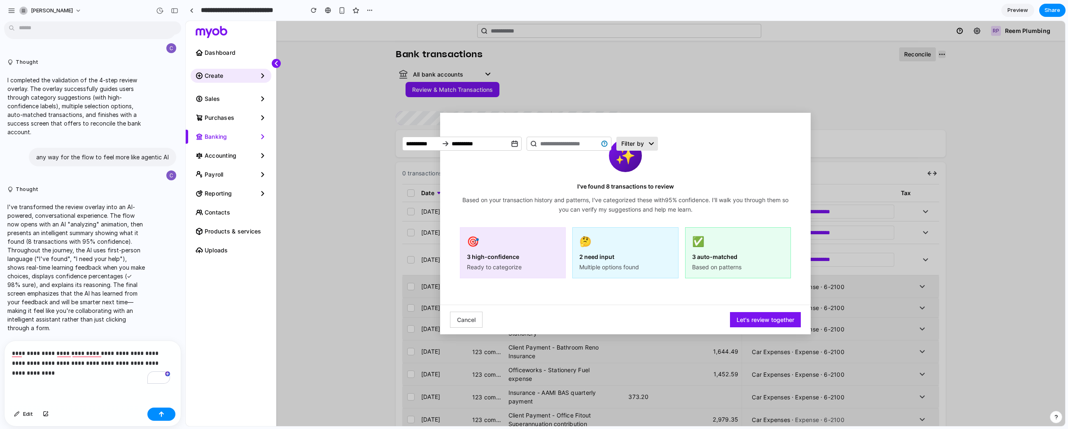
click at [132, 360] on p "**********" at bounding box center [91, 363] width 158 height 30
click at [167, 417] on button "button" at bounding box center [161, 414] width 28 height 13
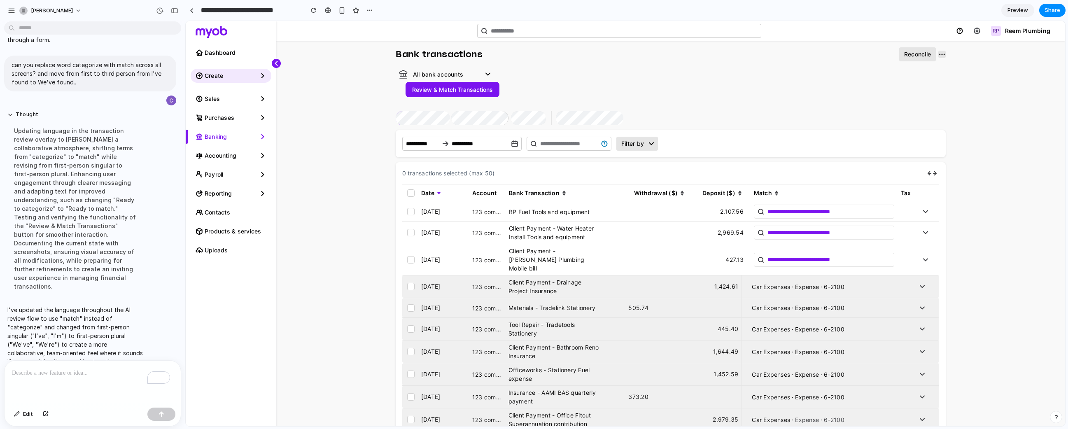
scroll to position [0, 0]
click at [435, 94] on button "Review & Match Transactions" at bounding box center [453, 89] width 94 height 15
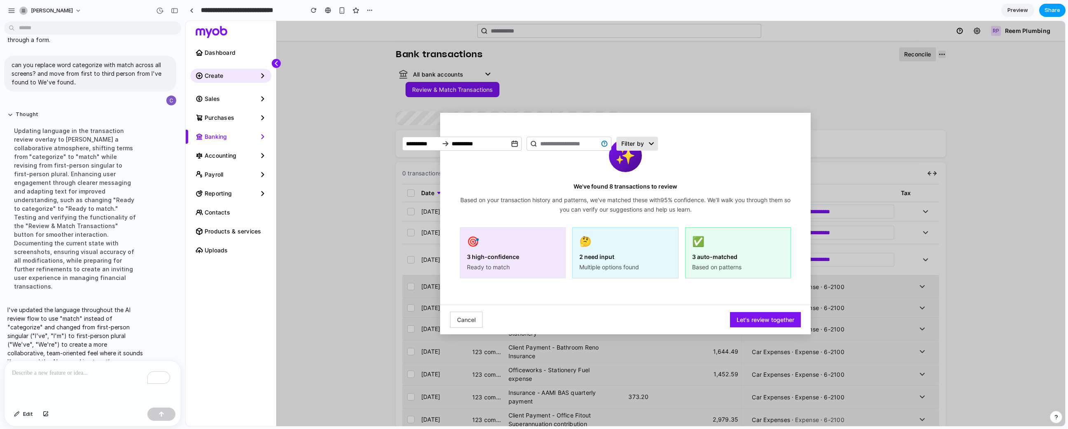
click at [1049, 11] on span "Share" at bounding box center [1052, 10] width 16 height 8
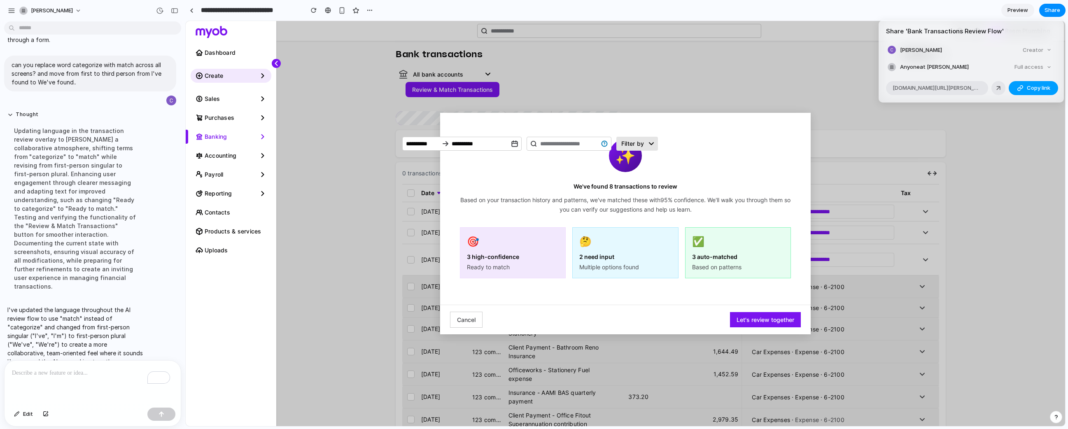
click at [1017, 93] on button "Copy link" at bounding box center [1033, 88] width 49 height 14
click at [754, 319] on div "Share ' Bank Transactions Review Flow ' [PERSON_NAME] Creator Anyone at [PERSON…" at bounding box center [534, 214] width 1068 height 429
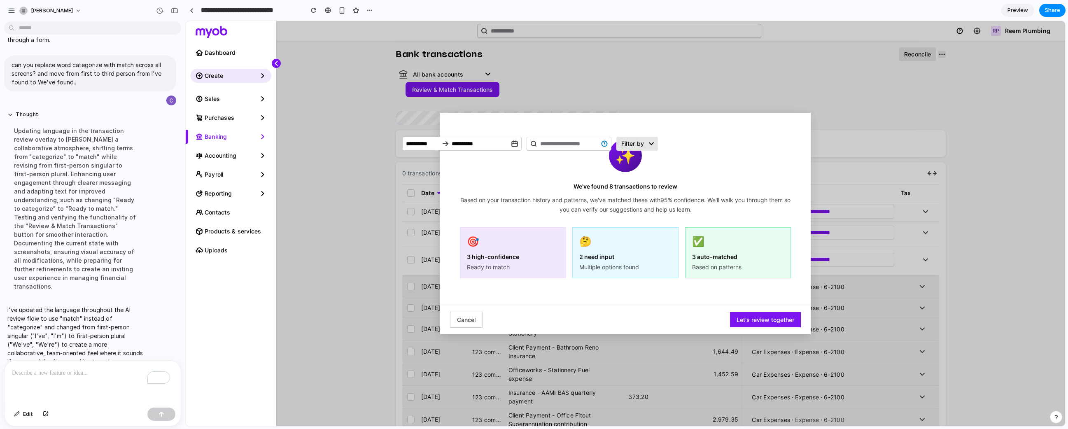
click at [748, 325] on button "Let's review together" at bounding box center [765, 319] width 71 height 15
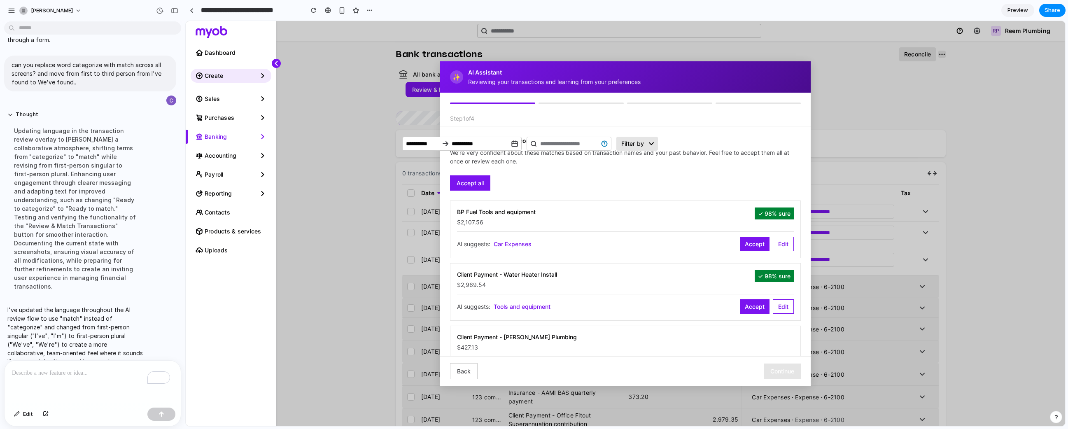
click at [600, 250] on div "AI suggests: Car Expenses Accept Edit" at bounding box center [625, 241] width 337 height 20
click at [554, 150] on input "search" at bounding box center [569, 144] width 85 height 14
click at [680, 156] on p "We're very confident about these matches based on transaction names and your pa…" at bounding box center [625, 156] width 351 height 17
click at [1011, 9] on span "Preview" at bounding box center [1017, 10] width 21 height 8
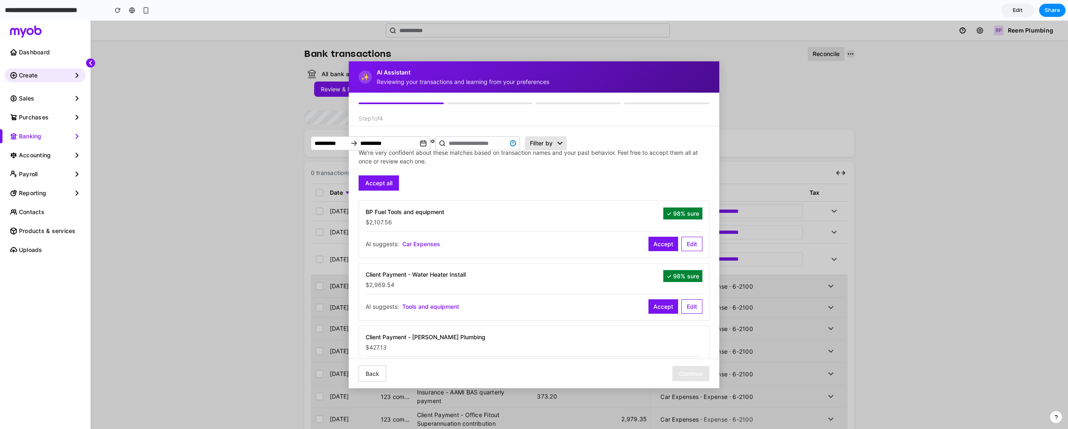
click at [368, 366] on button "Back" at bounding box center [373, 374] width 28 height 16
